Goal: Task Accomplishment & Management: Use online tool/utility

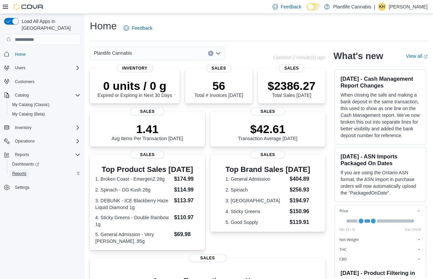
click at [25, 171] on span "Reports" at bounding box center [19, 173] width 14 height 5
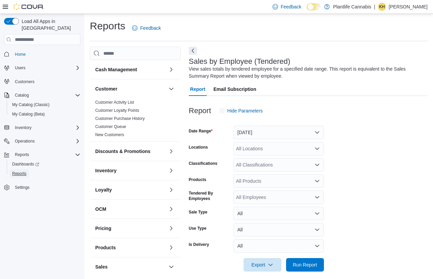
scroll to position [6, 0]
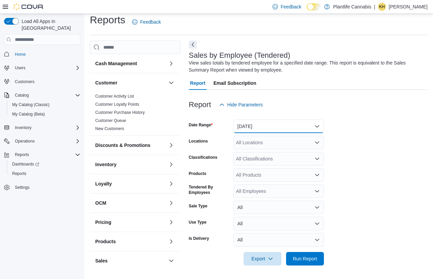
click at [247, 126] on button "Yesterday" at bounding box center [278, 127] width 90 height 14
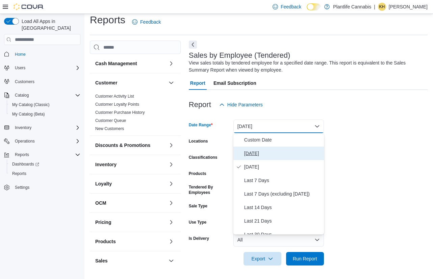
click at [280, 151] on span "Today" at bounding box center [282, 153] width 77 height 8
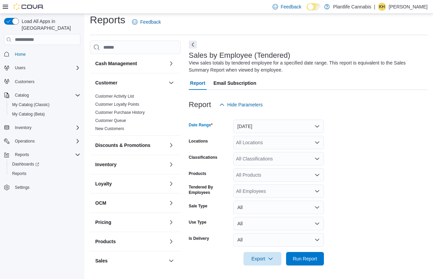
click at [275, 140] on div "All Locations" at bounding box center [278, 143] width 90 height 14
type input "***"
click at [279, 150] on button "Grande Prairie - Westgate" at bounding box center [278, 154] width 90 height 10
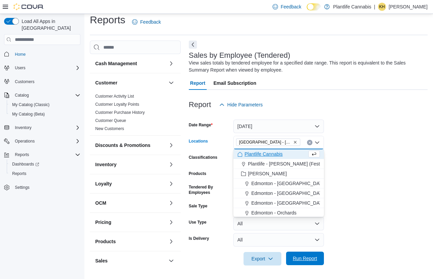
click at [312, 255] on span "Run Report" at bounding box center [305, 258] width 24 height 7
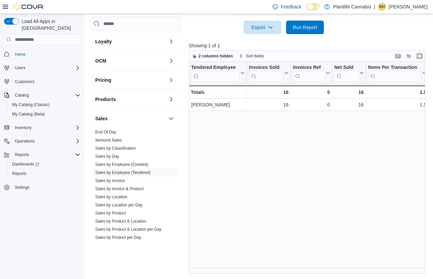
scroll to position [149, 0]
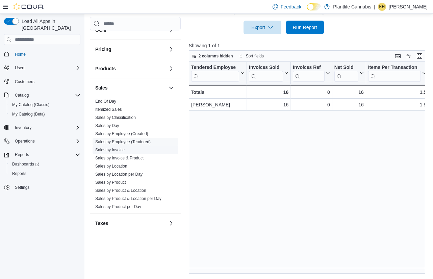
click at [125, 149] on link "Sales by Invoice" at bounding box center [109, 150] width 29 height 5
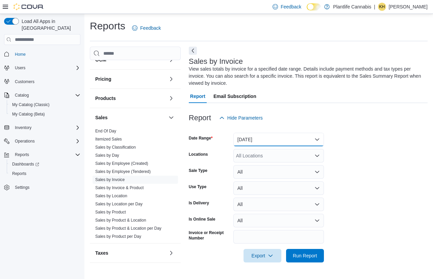
click at [249, 137] on button "Yesterday" at bounding box center [278, 140] width 90 height 14
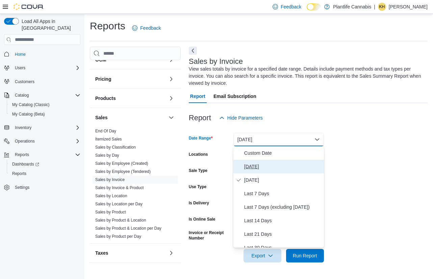
click at [265, 168] on span "Today" at bounding box center [282, 166] width 77 height 8
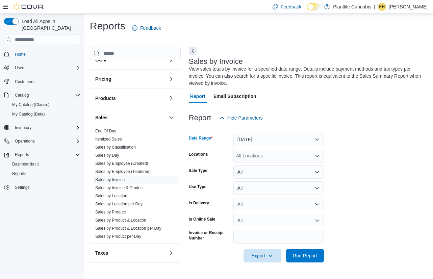
click at [263, 158] on div "All Locations" at bounding box center [278, 156] width 90 height 14
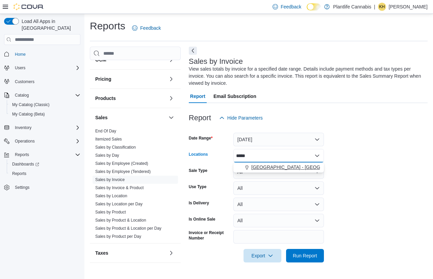
type input "*****"
click at [278, 165] on span "Grande Prairie - Westgate" at bounding box center [302, 167] width 103 height 7
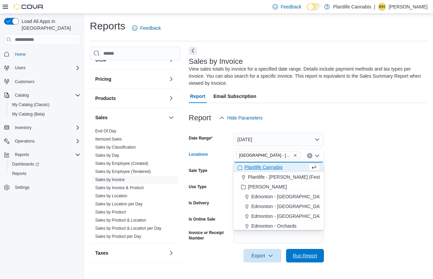
click at [300, 255] on span "Run Report" at bounding box center [305, 255] width 24 height 7
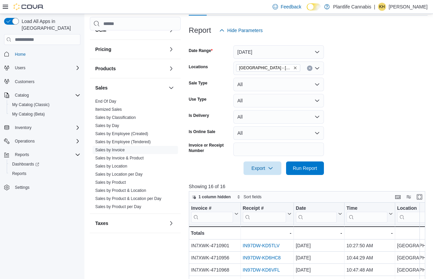
scroll to position [228, 0]
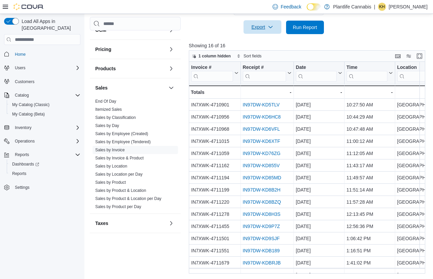
click at [261, 30] on span "Export" at bounding box center [263, 27] width 30 height 14
click at [263, 37] on button "Export to Excel" at bounding box center [262, 41] width 38 height 14
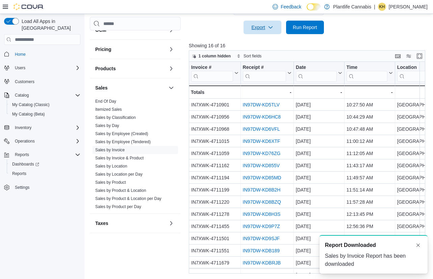
scroll to position [0, 0]
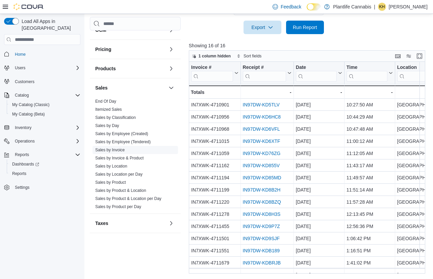
click at [143, 146] on span "Sales by Invoice" at bounding box center [135, 150] width 85 height 8
click at [143, 144] on span "Sales by Employee (Tendered)" at bounding box center [122, 141] width 55 height 5
click at [144, 140] on link "Sales by Employee (Tendered)" at bounding box center [122, 141] width 55 height 5
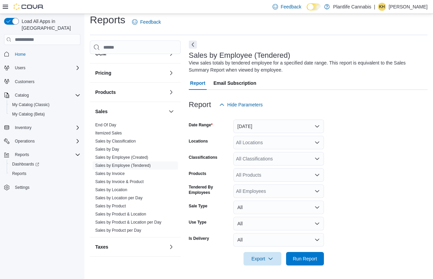
scroll to position [6, 0]
click at [241, 130] on button "Yesterday" at bounding box center [278, 127] width 90 height 14
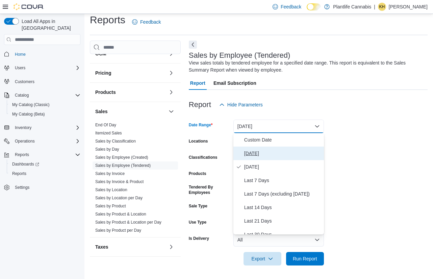
click at [249, 149] on span "Today" at bounding box center [282, 153] width 77 height 8
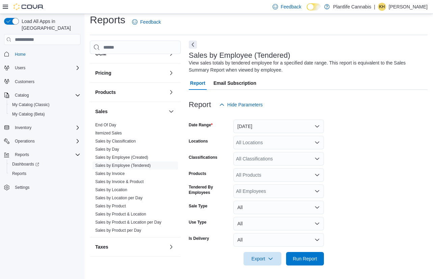
click at [249, 141] on div "All Locations" at bounding box center [278, 143] width 90 height 14
type input "***"
click at [258, 155] on span "Grande Prairie - Westgate" at bounding box center [302, 154] width 103 height 7
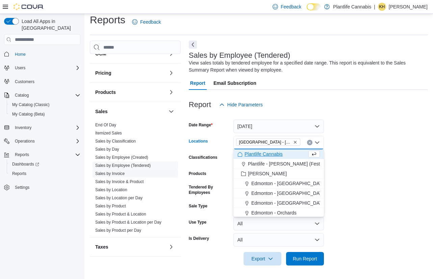
click at [121, 173] on link "Sales by Invoice" at bounding box center [109, 173] width 29 height 5
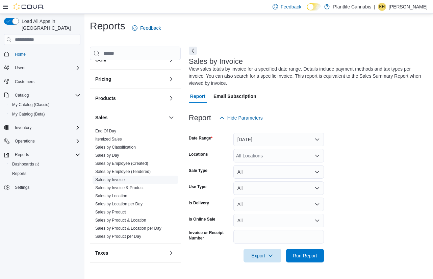
click at [121, 173] on link "Sales by Employee (Tendered)" at bounding box center [122, 171] width 55 height 5
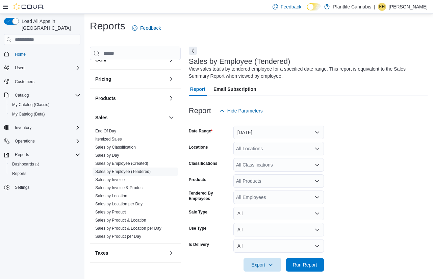
scroll to position [6, 0]
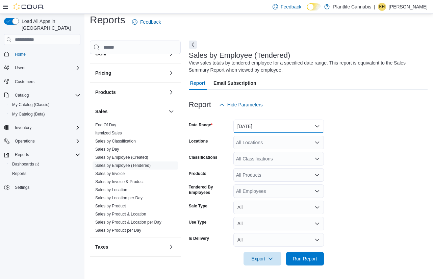
click at [243, 129] on button "Yesterday" at bounding box center [278, 127] width 90 height 14
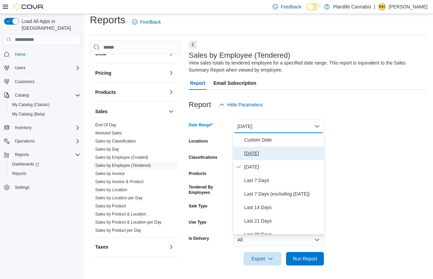
click at [263, 152] on span "Today" at bounding box center [282, 153] width 77 height 8
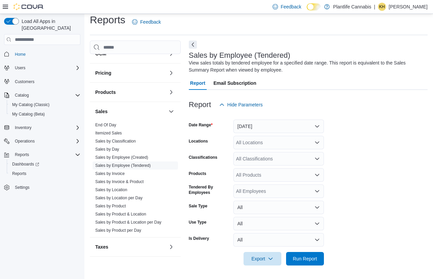
click at [260, 143] on div "All Locations" at bounding box center [278, 143] width 90 height 14
type input "********"
click at [274, 153] on span "Grande Prairie - Westgate" at bounding box center [302, 154] width 103 height 7
click at [313, 258] on span "Run Report" at bounding box center [305, 258] width 24 height 7
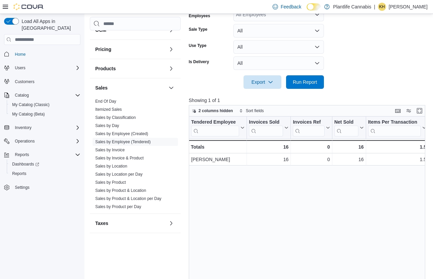
scroll to position [237, 0]
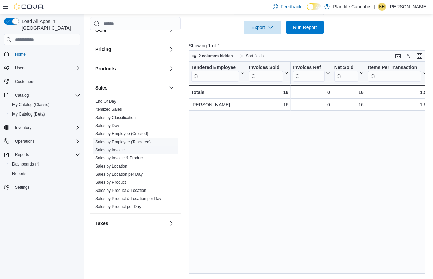
click at [113, 148] on link "Sales by Invoice" at bounding box center [109, 150] width 29 height 5
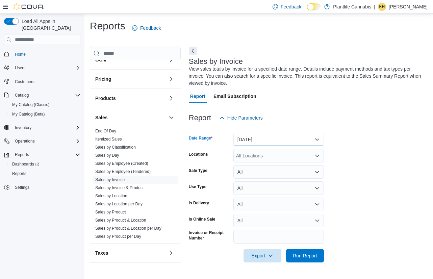
click at [265, 140] on button "Yesterday" at bounding box center [278, 140] width 90 height 14
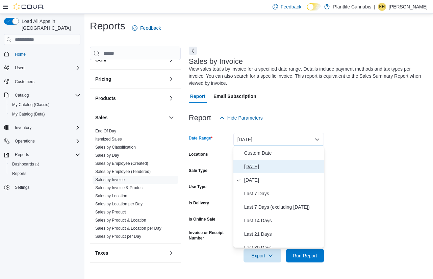
click at [251, 167] on span "Today" at bounding box center [282, 166] width 77 height 8
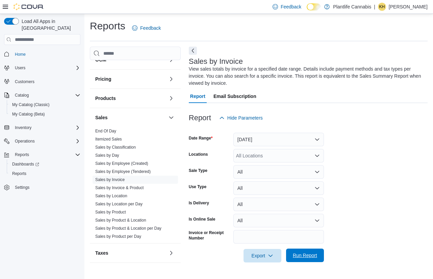
click at [300, 257] on span "Run Report" at bounding box center [305, 255] width 24 height 7
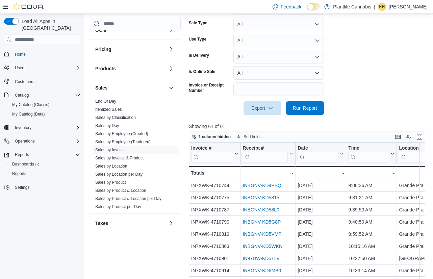
scroll to position [150, 0]
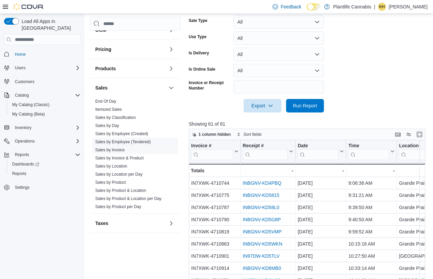
click at [121, 143] on link "Sales by Employee (Tendered)" at bounding box center [122, 141] width 55 height 5
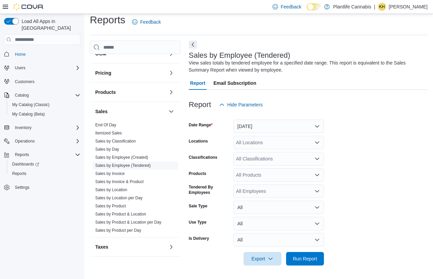
scroll to position [6, 0]
click at [291, 124] on button "Yesterday" at bounding box center [278, 127] width 90 height 14
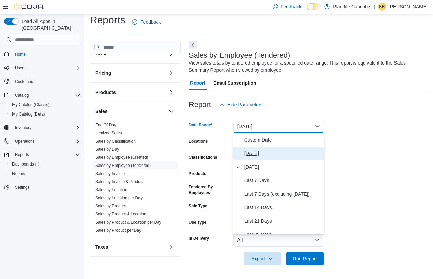
click at [248, 154] on span "Today" at bounding box center [282, 153] width 77 height 8
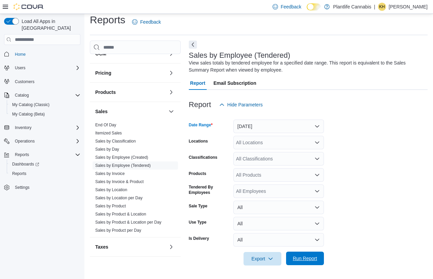
click at [310, 260] on span "Run Report" at bounding box center [305, 258] width 24 height 7
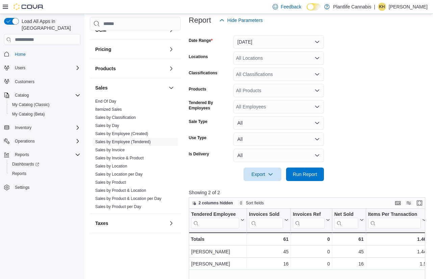
scroll to position [91, 0]
